Goal: Use online tool/utility: Utilize a website feature to perform a specific function

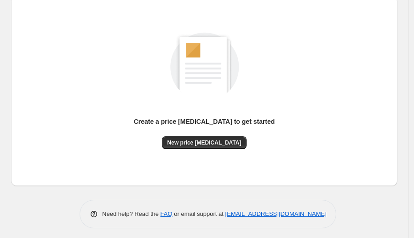
scroll to position [106, 0]
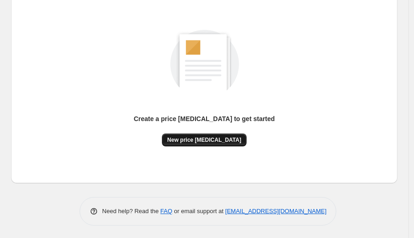
click at [209, 137] on span "New price [MEDICAL_DATA]" at bounding box center [205, 139] width 74 height 7
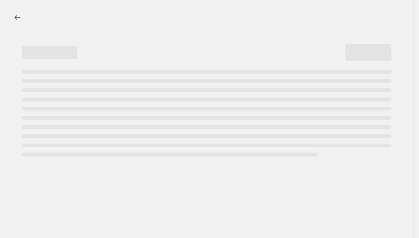
select select "percentage"
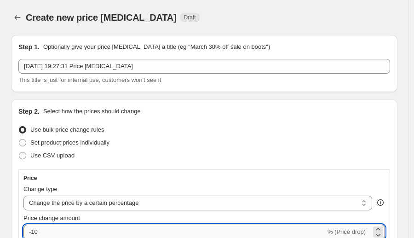
click at [71, 232] on input "-10" at bounding box center [174, 232] width 302 height 15
type input "-1"
type input "-4"
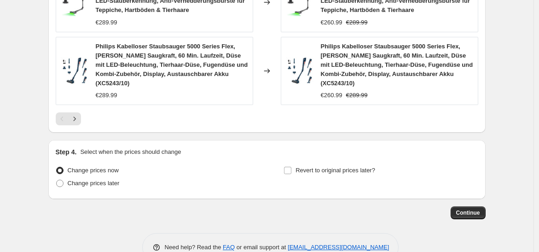
scroll to position [758, 0]
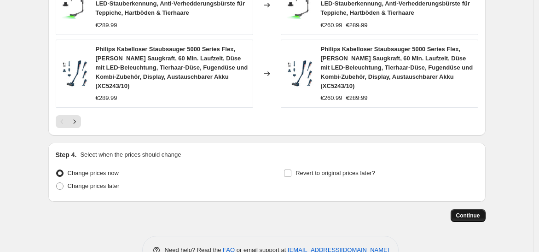
type input "-25"
click at [419, 212] on span "Continue" at bounding box center [468, 215] width 24 height 7
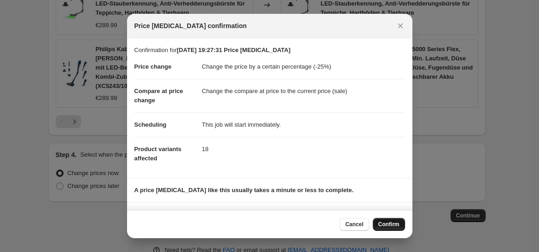
click at [392, 220] on span "Confirm" at bounding box center [388, 223] width 21 height 7
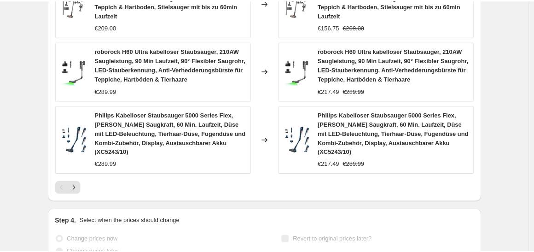
scroll to position [782, 0]
